Goal: Check status

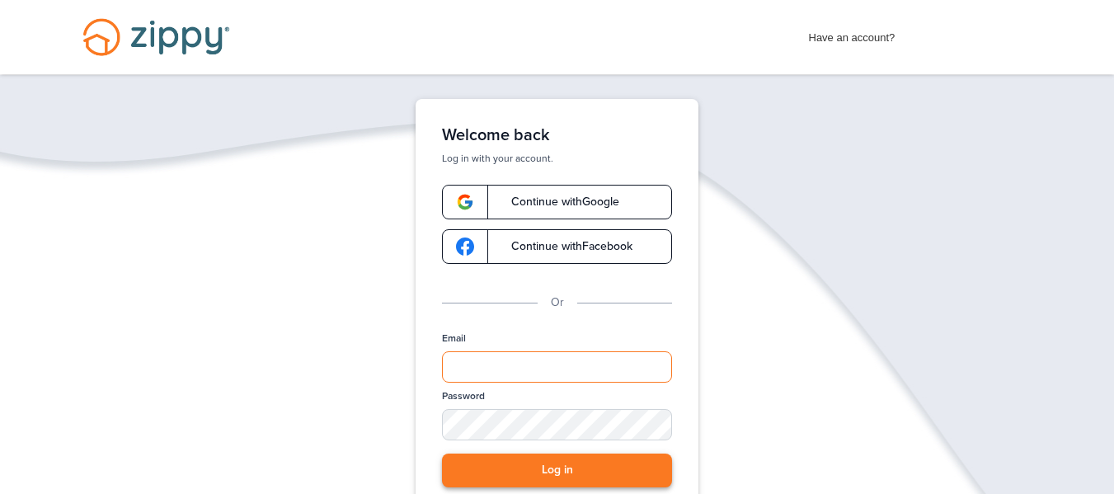
type input "**********"
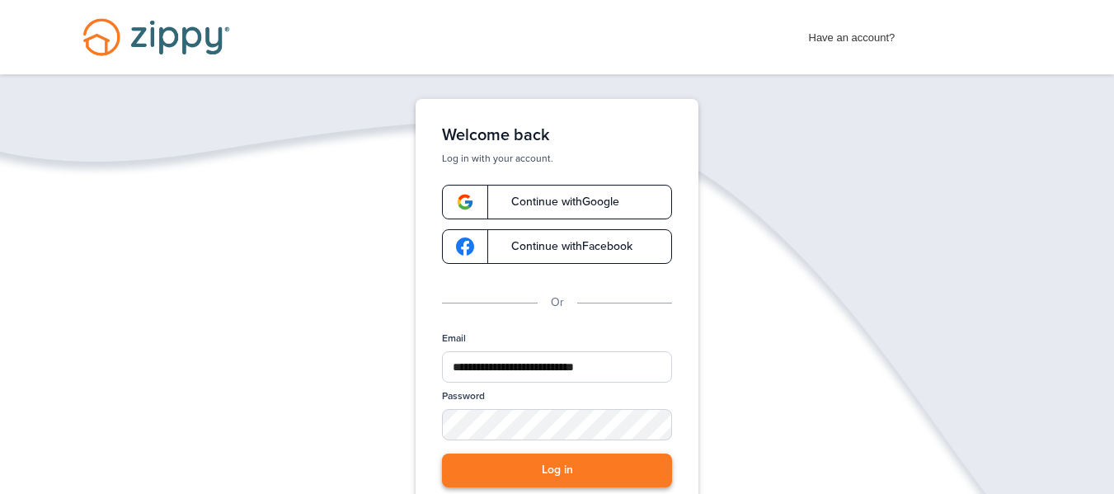
click at [528, 468] on button "Log in" at bounding box center [557, 470] width 230 height 34
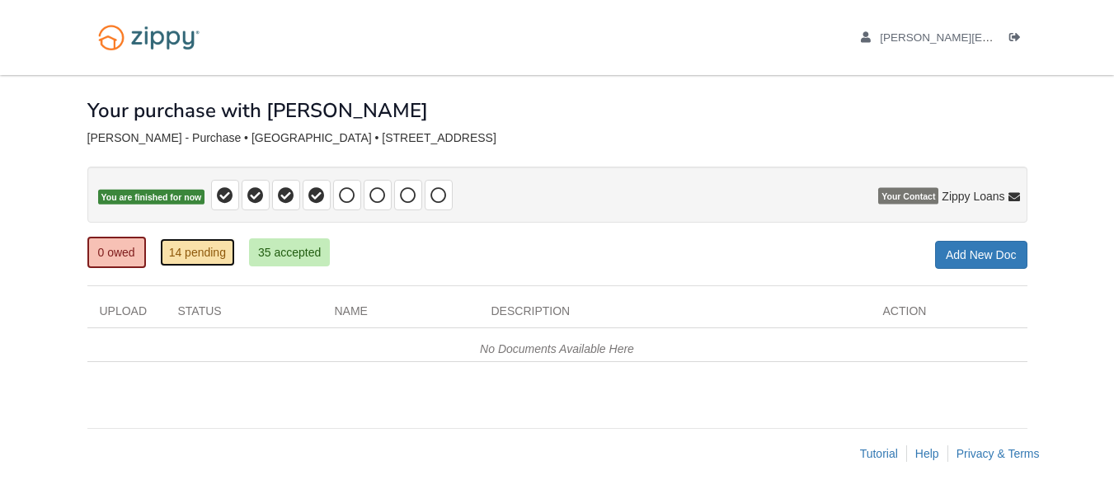
click at [202, 247] on link "14 pending" at bounding box center [197, 252] width 75 height 28
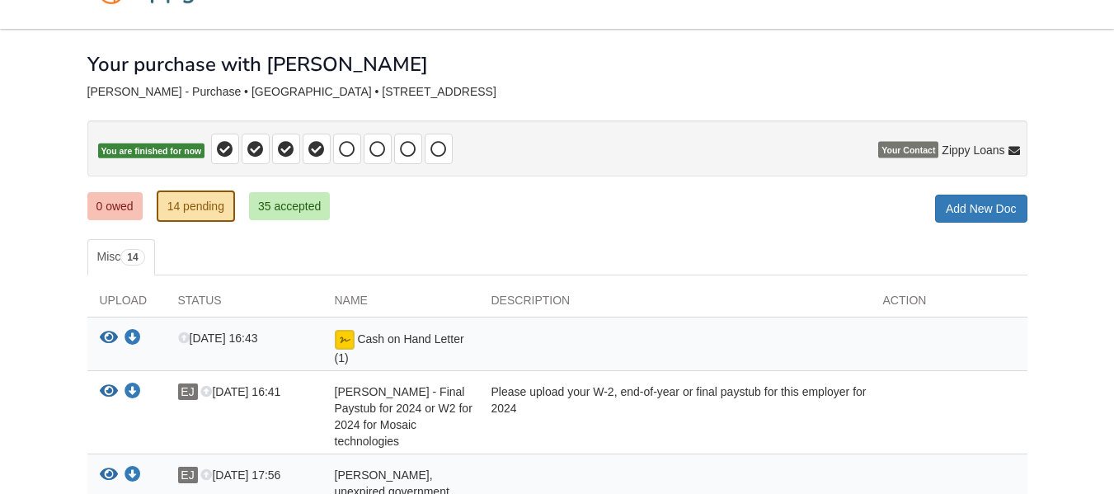
scroll to position [29, 0]
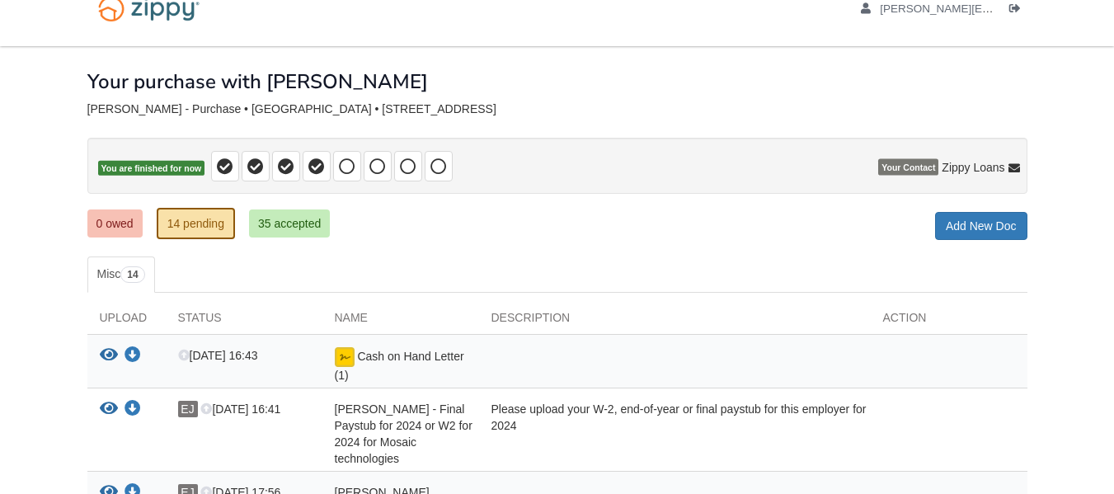
scroll to position [29, 0]
click at [313, 167] on icon at bounding box center [316, 166] width 16 height 16
